Goal: Information Seeking & Learning: Check status

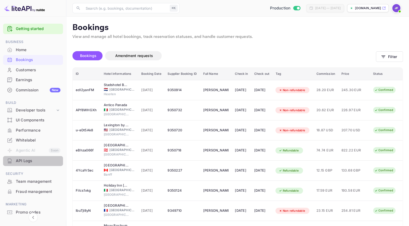
click at [29, 161] on div "API Logs" at bounding box center [38, 161] width 45 height 6
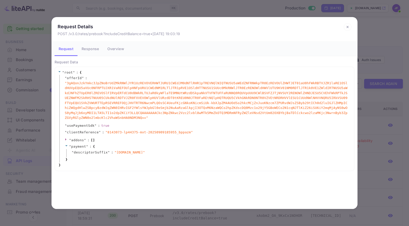
scroll to position [56, 0]
click at [346, 27] on icon at bounding box center [348, 27] width 8 height 8
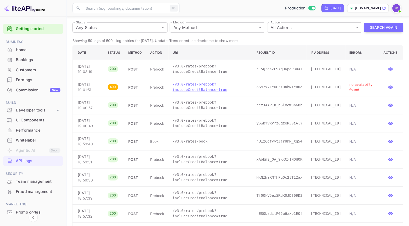
click at [210, 87] on p "/v3.0/rates/prebook?includeCreditBalance=true" at bounding box center [210, 87] width 76 height 11
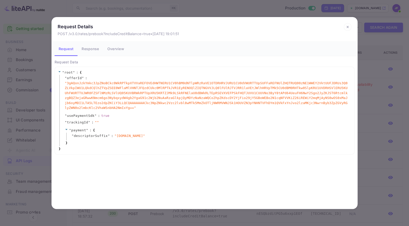
scroll to position [56, 0]
click at [345, 27] on icon at bounding box center [348, 27] width 8 height 8
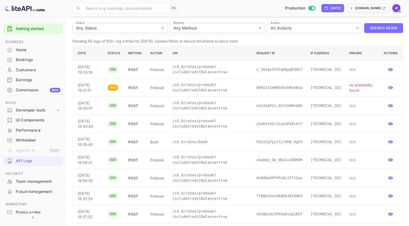
scroll to position [55, 0]
click at [197, 108] on p "/v3.0/rates/prebook?includeCreditBalance=true" at bounding box center [210, 106] width 76 height 11
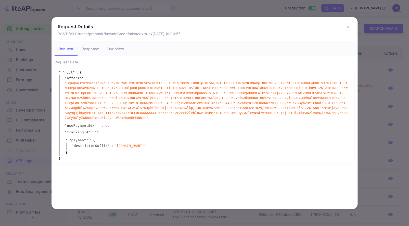
click at [86, 51] on button "Response" at bounding box center [90, 49] width 25 height 14
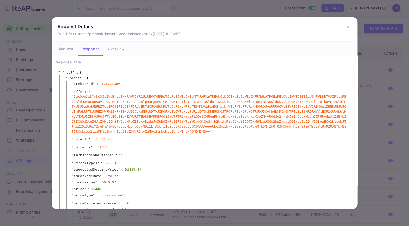
click at [346, 26] on icon at bounding box center [348, 27] width 8 height 8
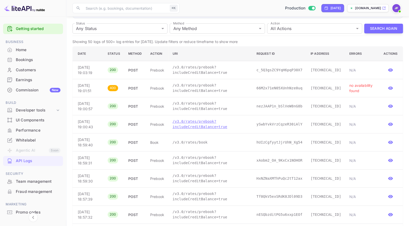
click at [195, 128] on p "/v3.0/rates/prebook?includeCreditBalance=true" at bounding box center [210, 124] width 76 height 11
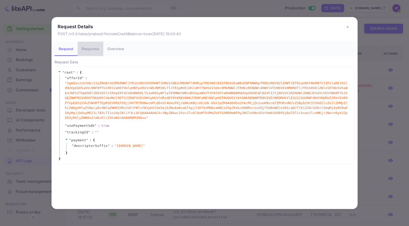
click at [89, 49] on button "Response" at bounding box center [90, 49] width 25 height 14
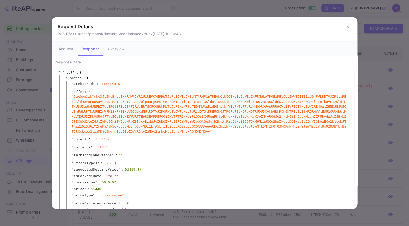
click at [347, 28] on icon at bounding box center [348, 27] width 8 height 8
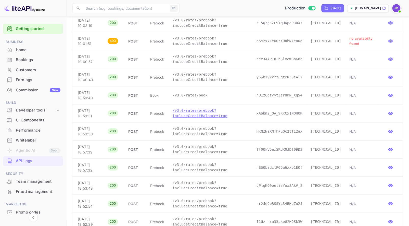
scroll to position [106, 0]
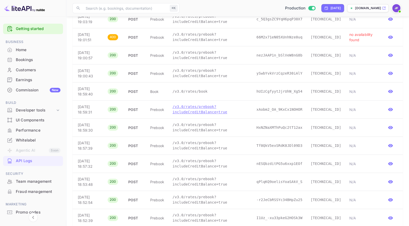
click at [192, 110] on p "/v3.0/rates/prebook?includeCreditBalance=true" at bounding box center [210, 109] width 76 height 11
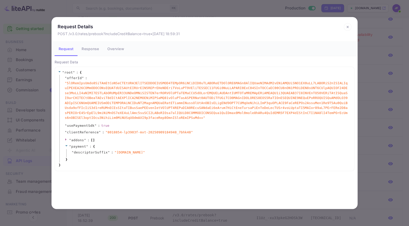
click at [349, 26] on icon at bounding box center [348, 27] width 8 height 8
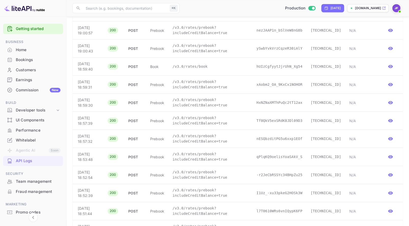
scroll to position [135, 0]
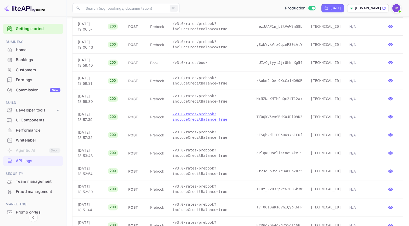
click at [194, 118] on p "/v3.0/rates/prebook?includeCreditBalance=true" at bounding box center [210, 117] width 76 height 11
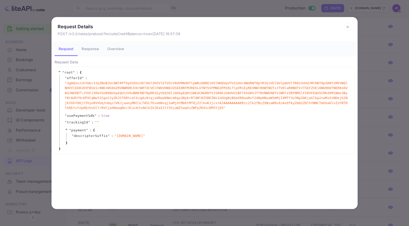
click at [96, 50] on button "Response" at bounding box center [90, 49] width 25 height 14
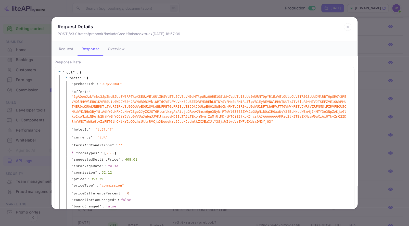
click at [346, 27] on icon at bounding box center [348, 27] width 8 height 8
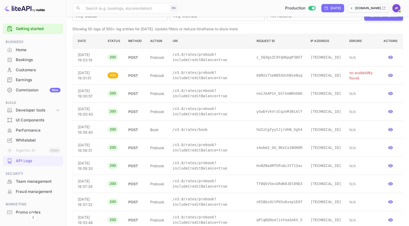
scroll to position [69, 0]
